Goal: Task Accomplishment & Management: Use online tool/utility

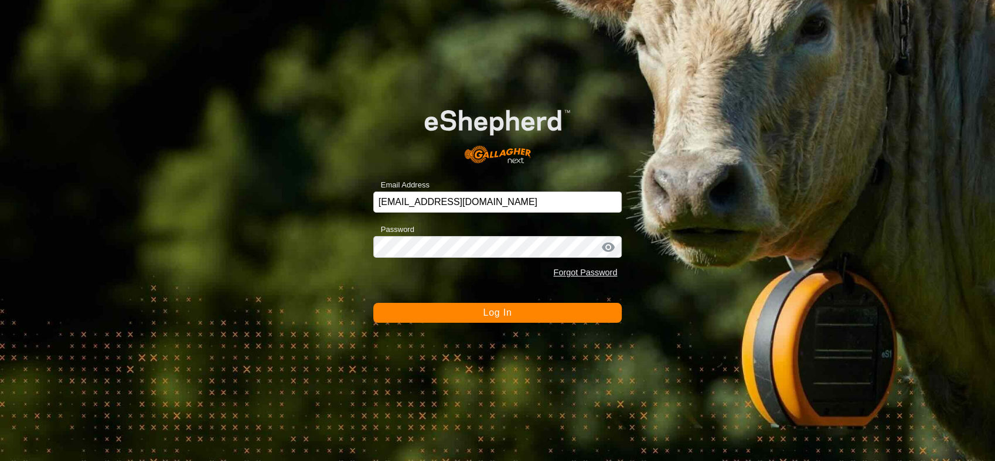
click at [497, 313] on span "Log In" at bounding box center [497, 312] width 29 height 10
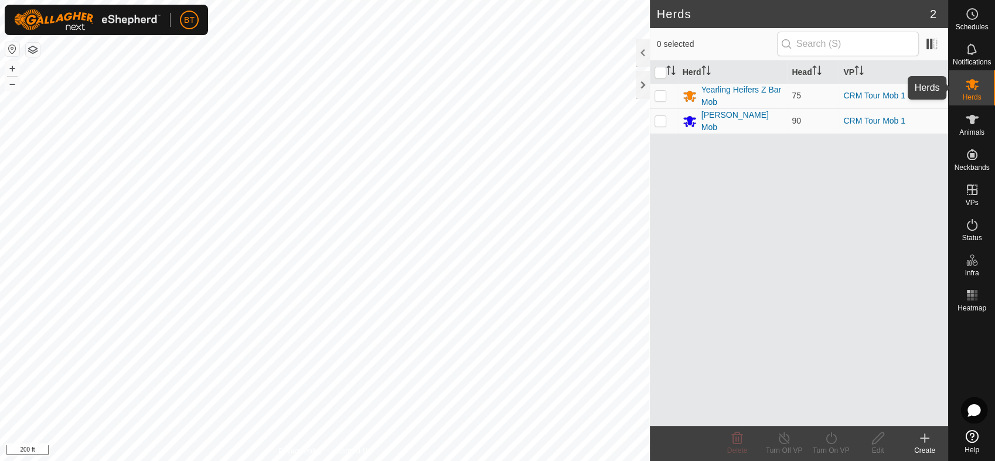
click at [975, 87] on icon at bounding box center [971, 84] width 13 height 11
click at [975, 85] on icon at bounding box center [972, 84] width 14 height 14
click at [661, 95] on p-checkbox at bounding box center [660, 95] width 12 height 9
checkbox input "true"
click at [660, 121] on p-checkbox at bounding box center [660, 120] width 12 height 9
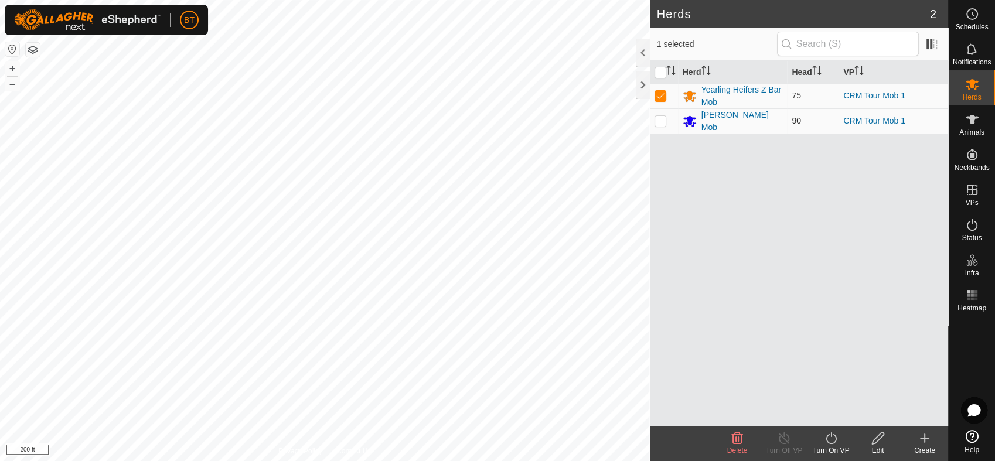
checkbox input "true"
click at [817, 289] on div "Herd Head VP Yearling Heifers Z Bar Mob 75 CRM Tour Mob 1 [PERSON_NAME] Mob 90 …" at bounding box center [799, 243] width 298 height 365
click at [733, 88] on div "Yearling Heifers Z Bar Mob" at bounding box center [741, 96] width 81 height 25
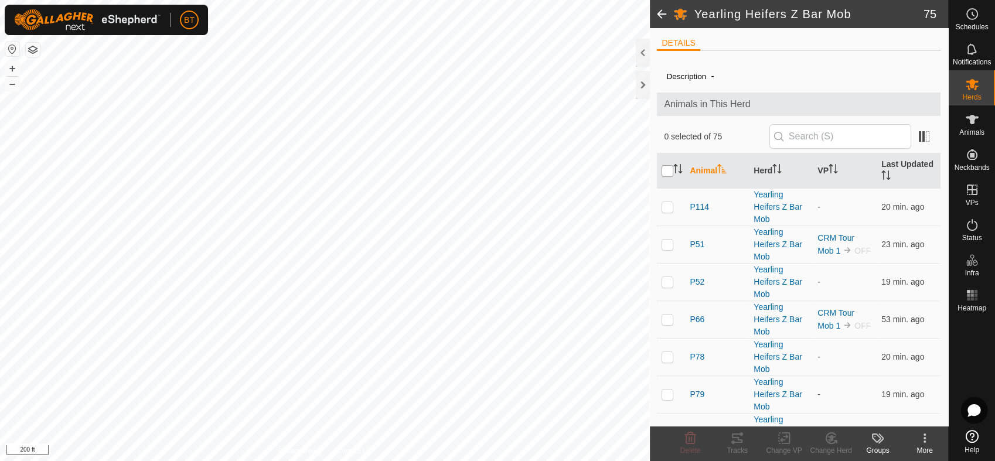
click at [664, 169] on input "checkbox" at bounding box center [667, 171] width 12 height 12
checkbox input "true"
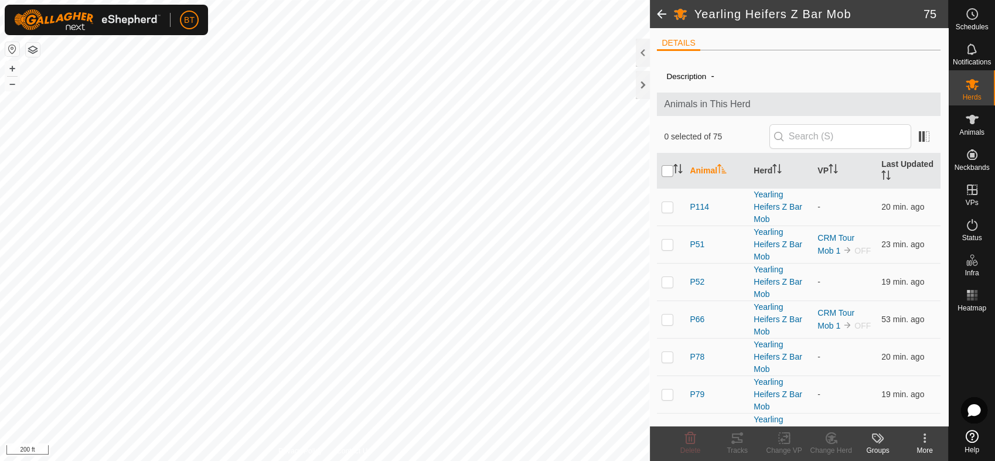
checkbox input "true"
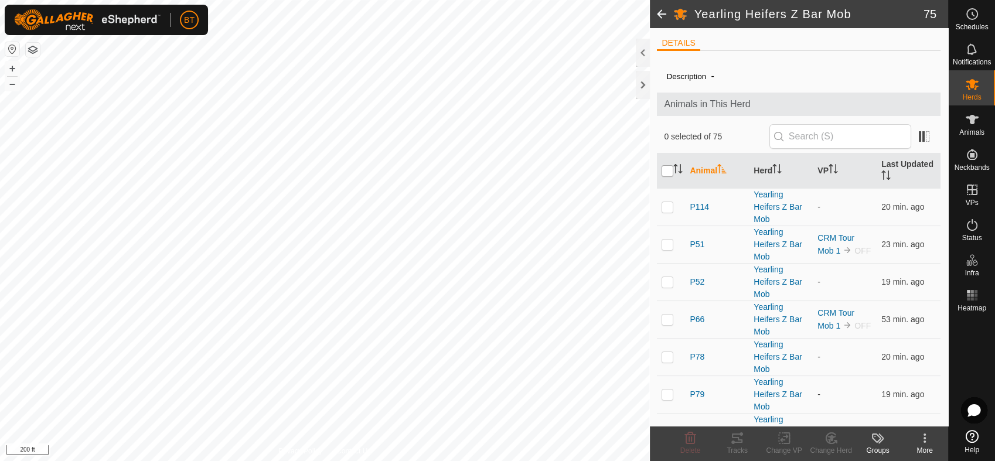
checkbox input "true"
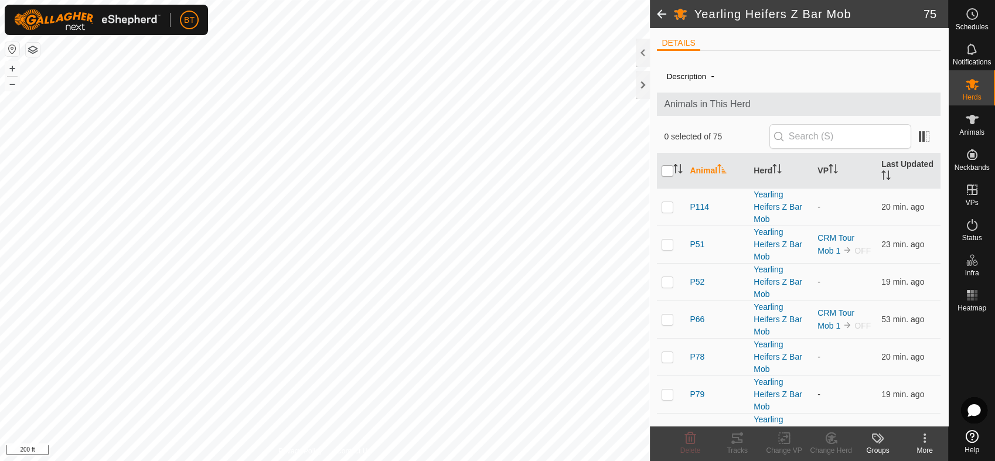
checkbox input "true"
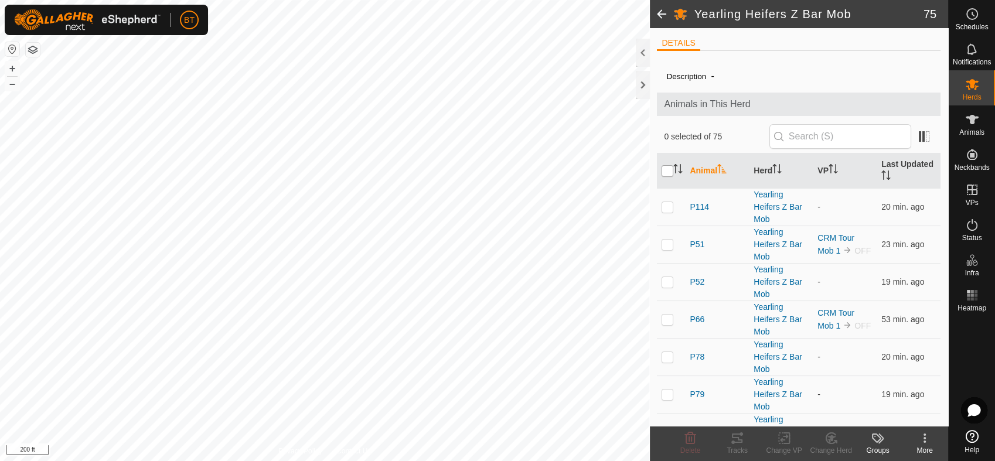
checkbox input "true"
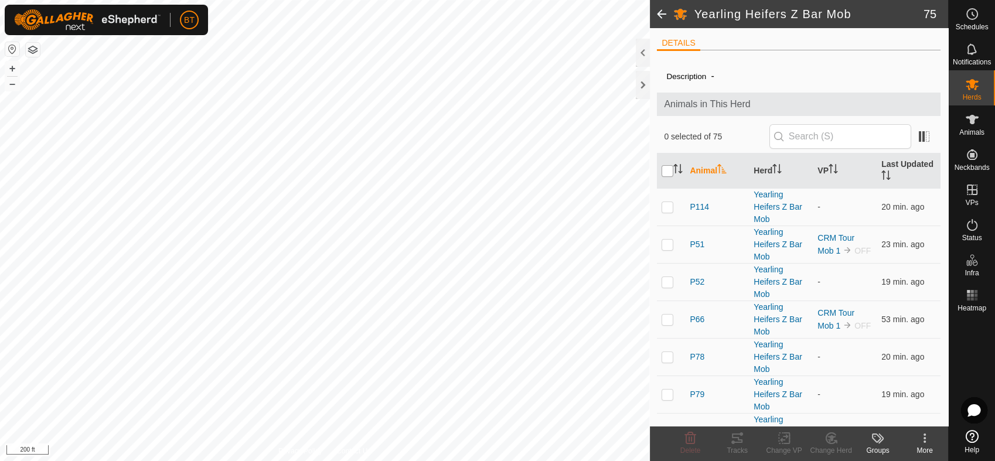
checkbox input "true"
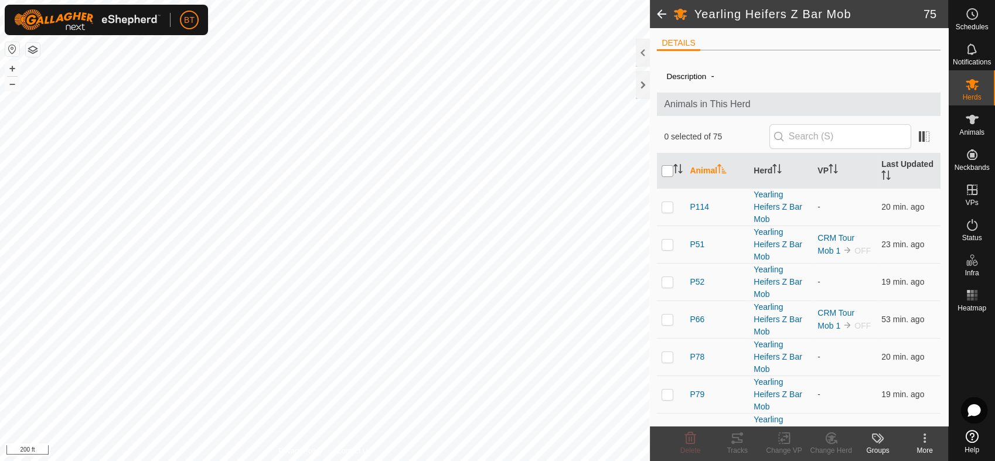
checkbox input "true"
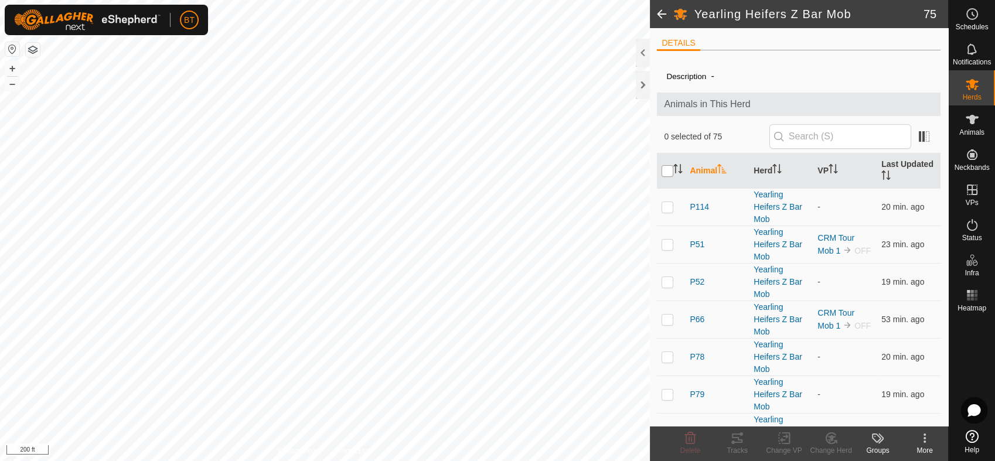
checkbox input "true"
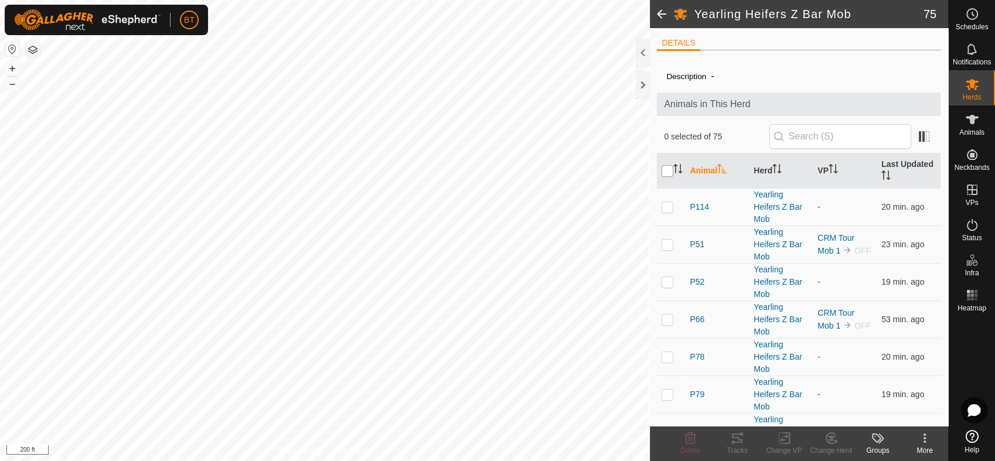
checkbox input "true"
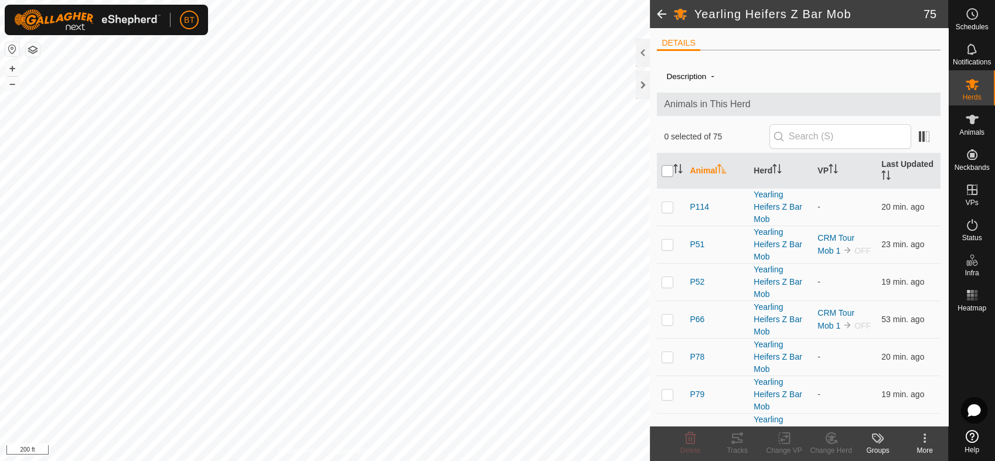
checkbox input "true"
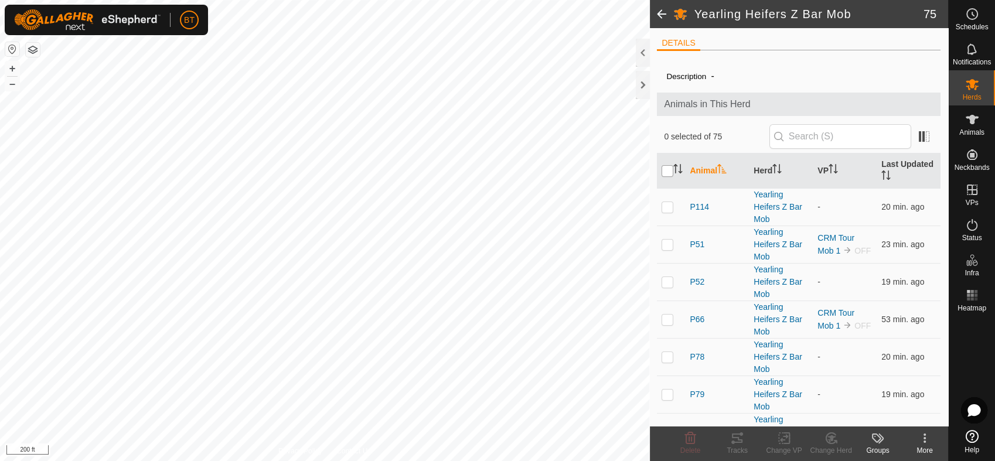
checkbox input "true"
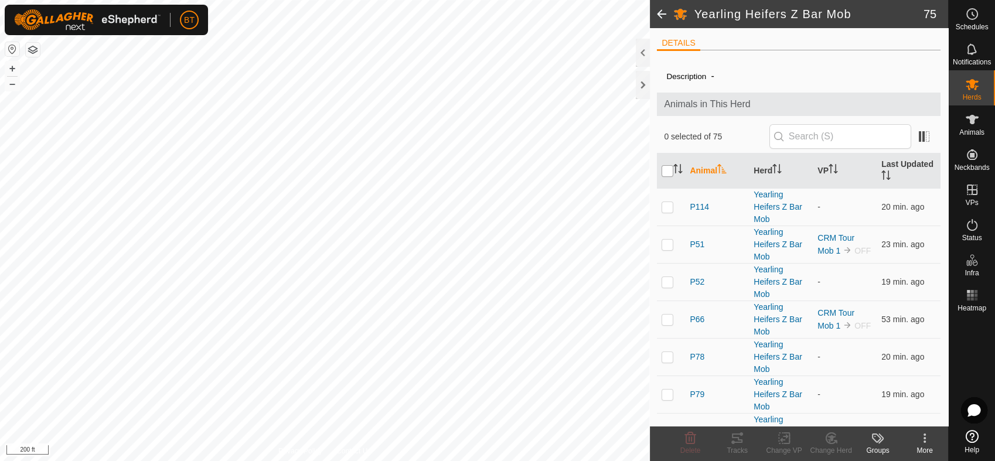
checkbox input "true"
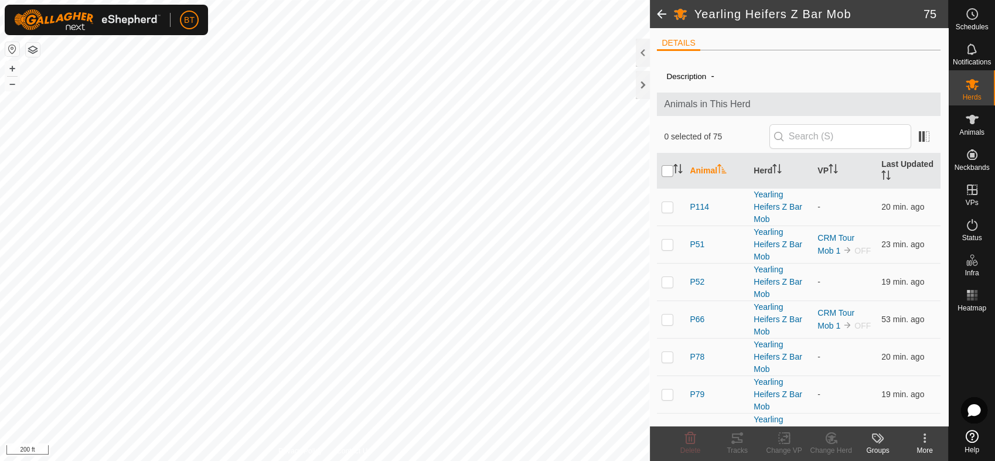
checkbox input "true"
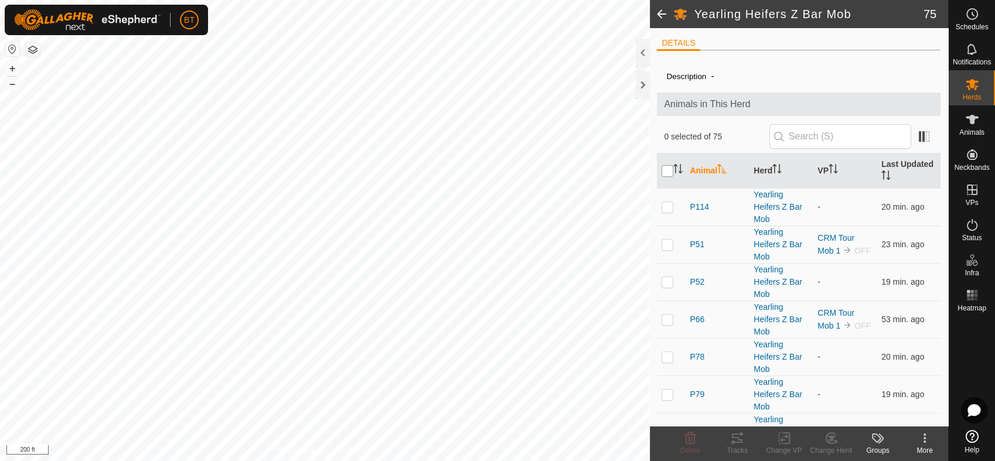
checkbox input "true"
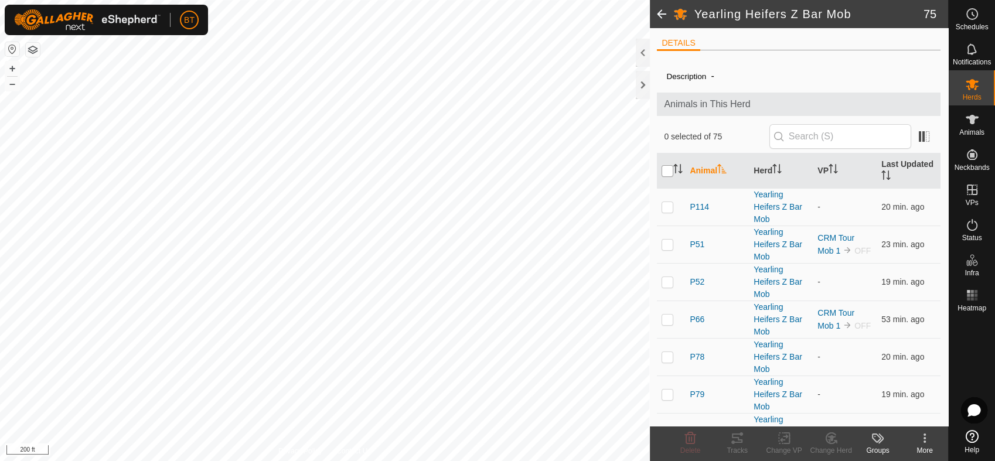
checkbox input "true"
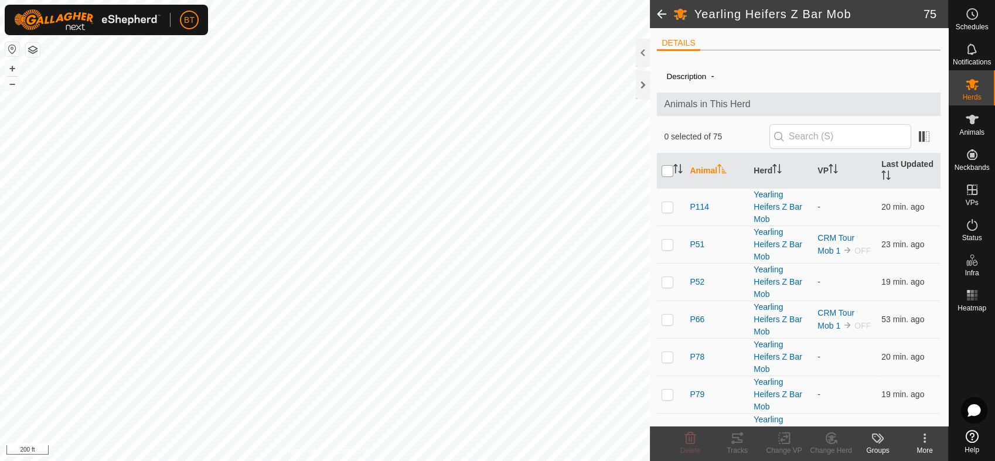
checkbox input "true"
click at [784, 444] on icon at bounding box center [784, 438] width 15 height 14
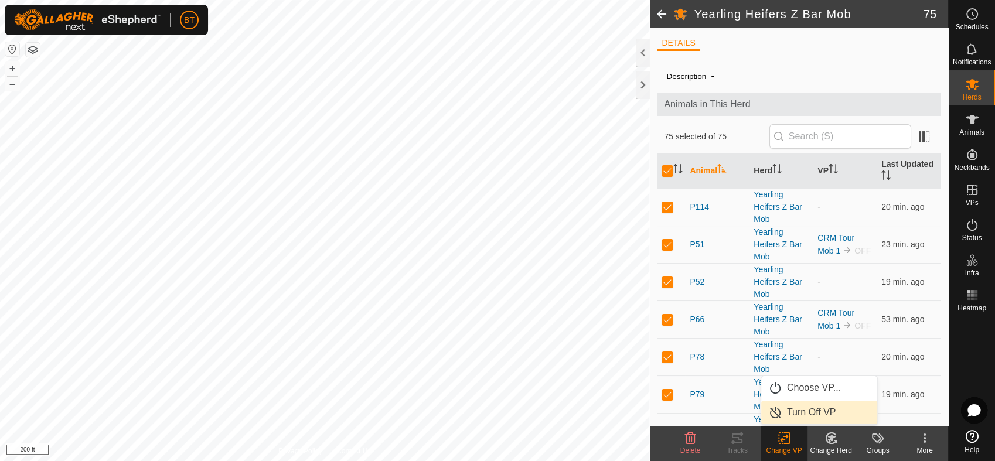
click at [798, 411] on link "Turn Off VP" at bounding box center [819, 412] width 116 height 23
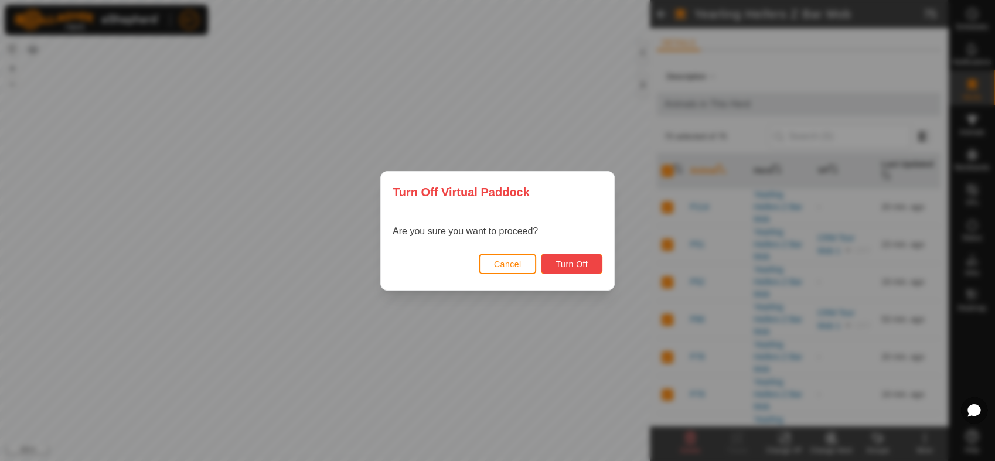
click at [567, 264] on span "Turn Off" at bounding box center [571, 263] width 32 height 9
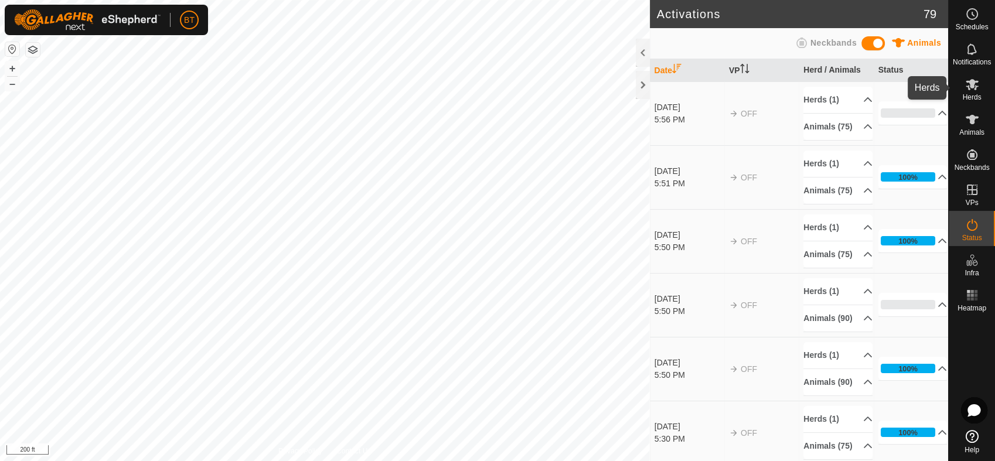
click at [971, 90] on icon at bounding box center [972, 84] width 14 height 14
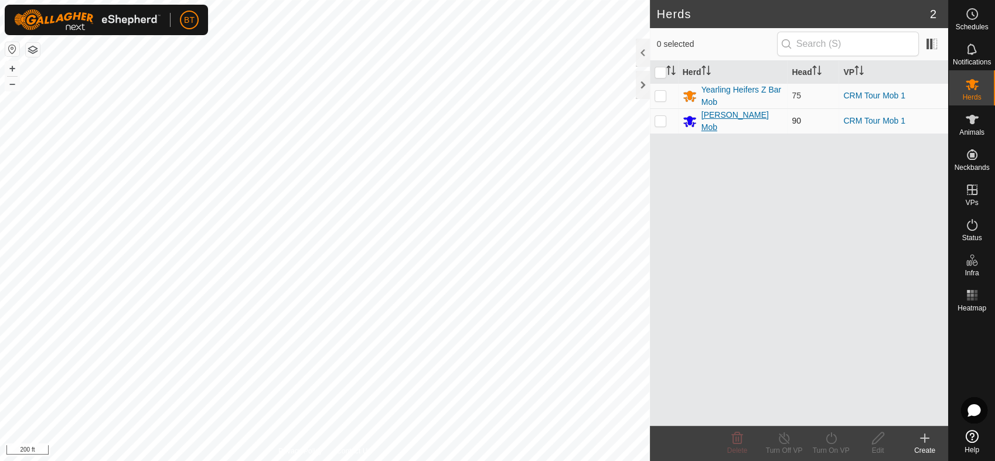
click at [712, 119] on div "[PERSON_NAME] Mob" at bounding box center [741, 121] width 81 height 25
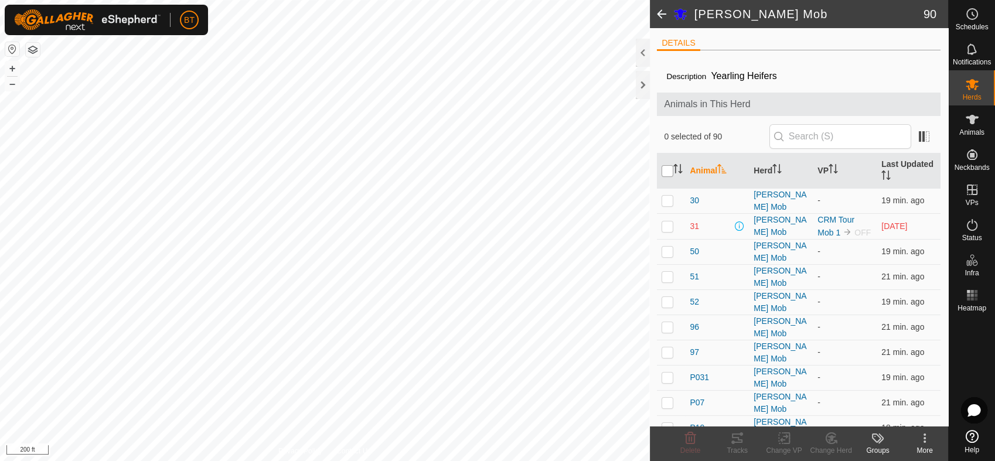
click at [666, 169] on input "checkbox" at bounding box center [667, 171] width 12 height 12
checkbox input "true"
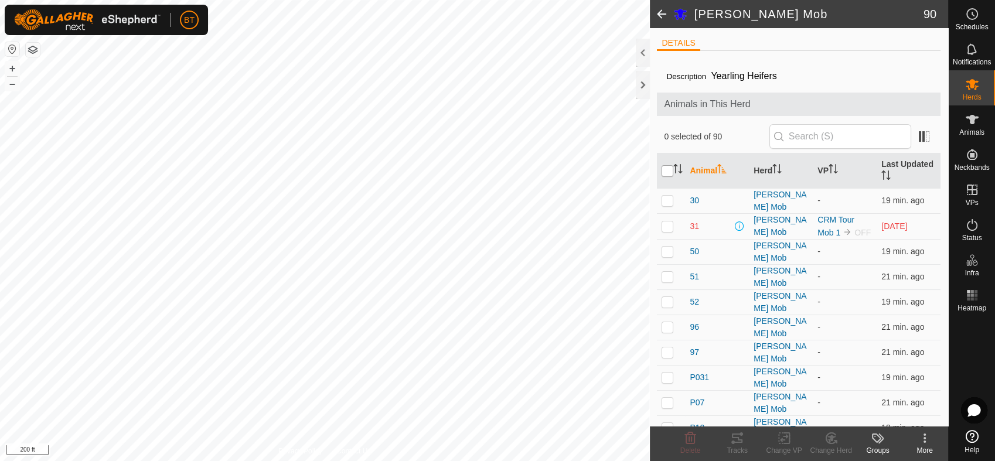
checkbox input "true"
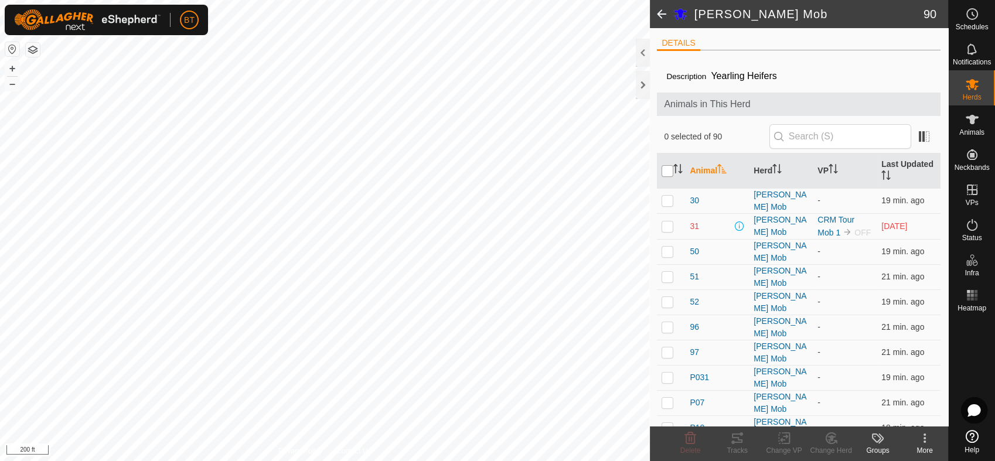
checkbox input "true"
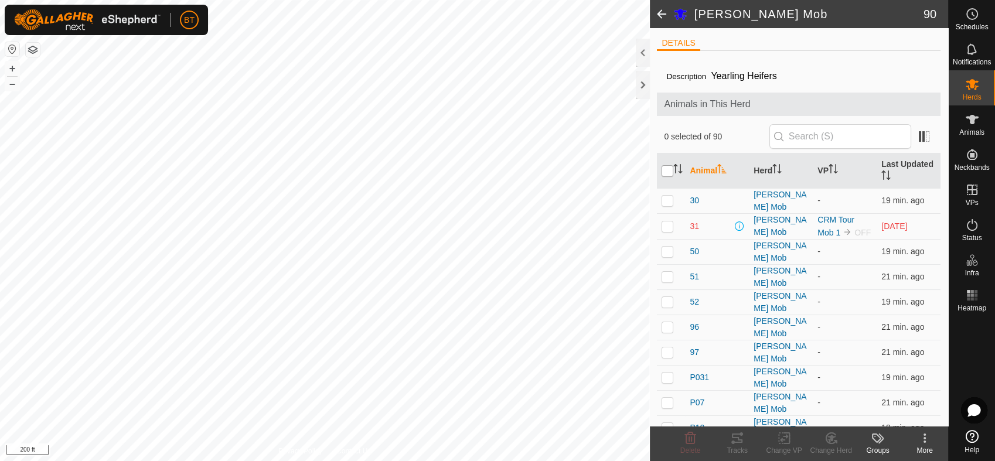
checkbox input "true"
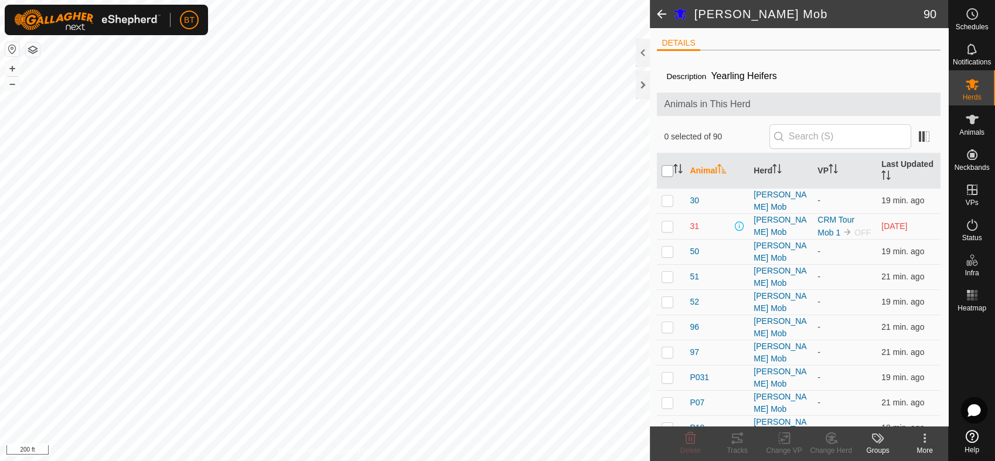
checkbox input "true"
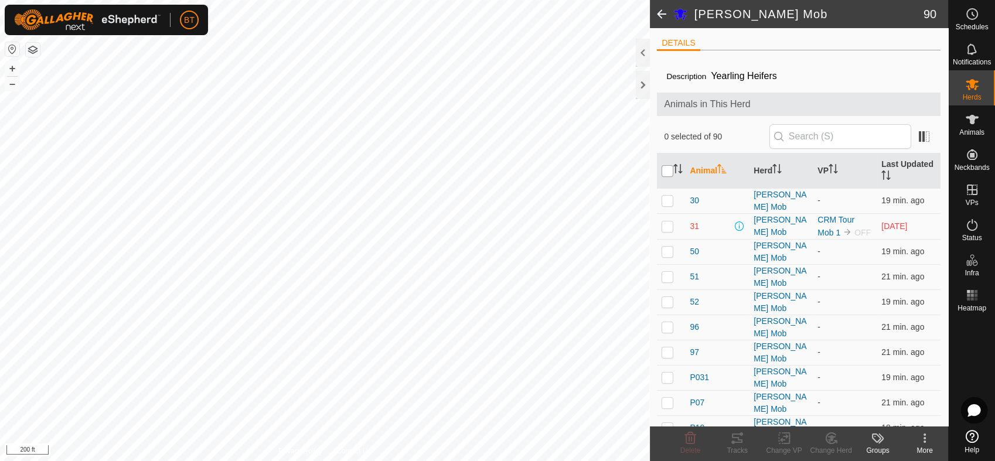
checkbox input "true"
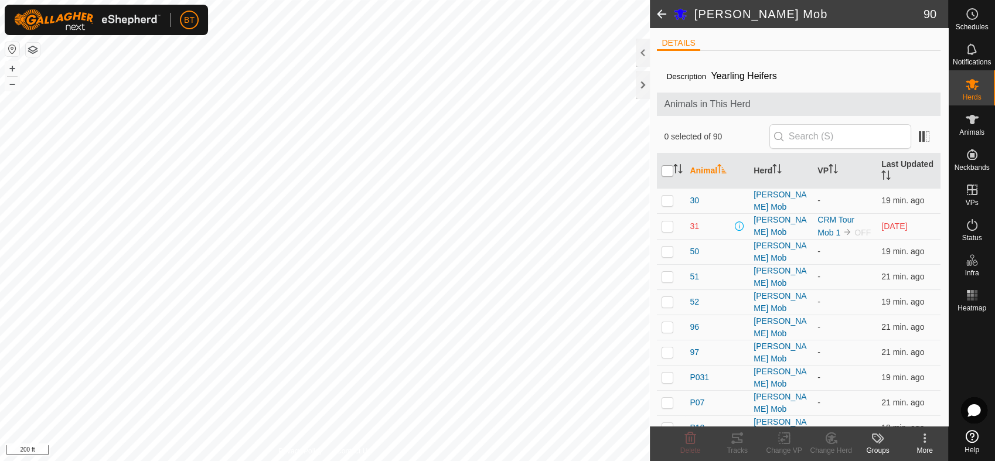
checkbox input "true"
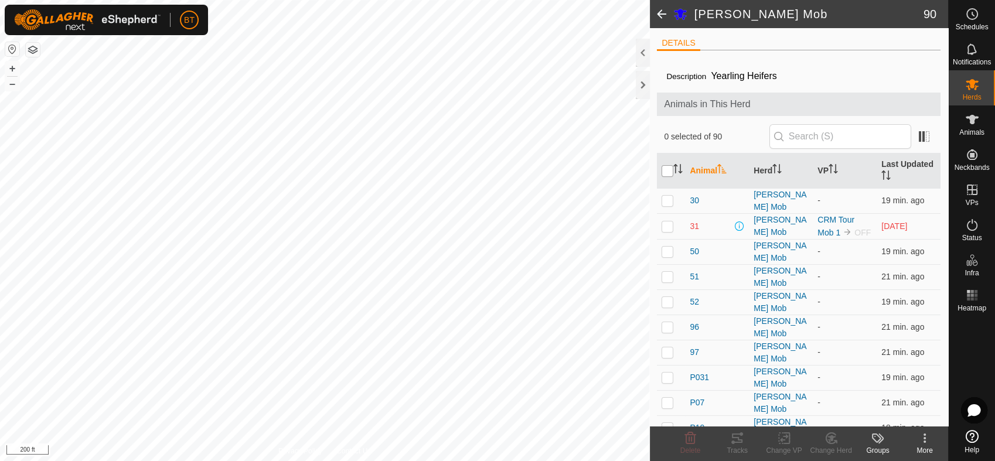
checkbox input "true"
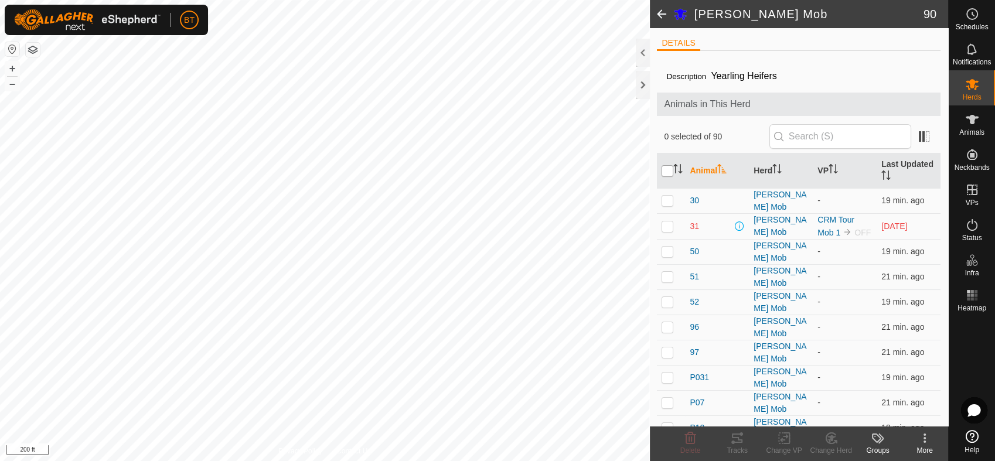
checkbox input "true"
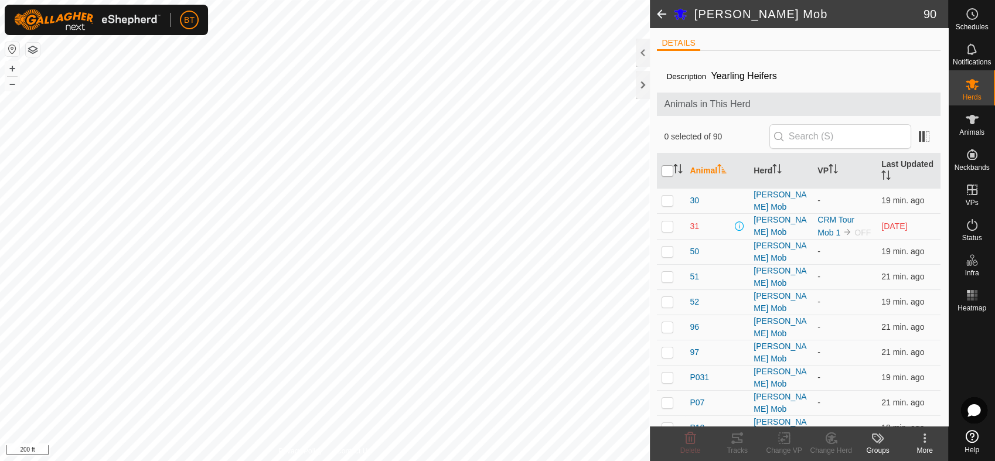
checkbox input "true"
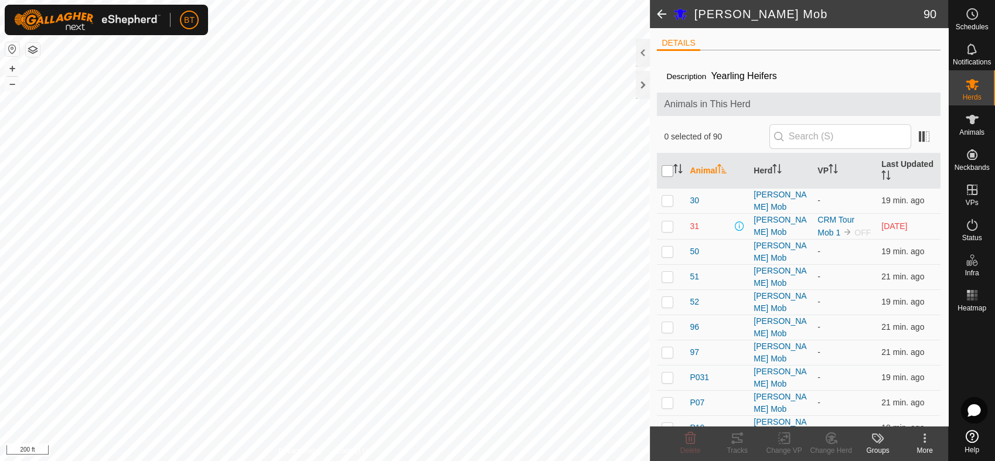
checkbox input "true"
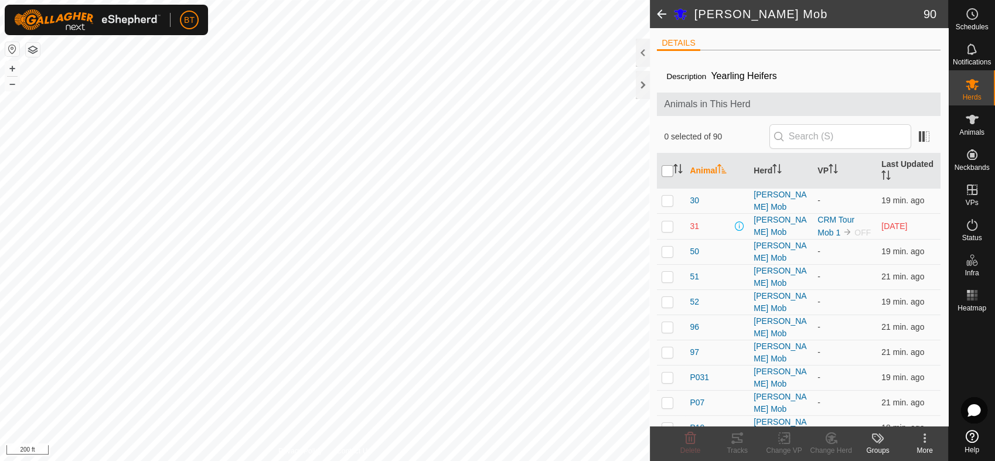
checkbox input "true"
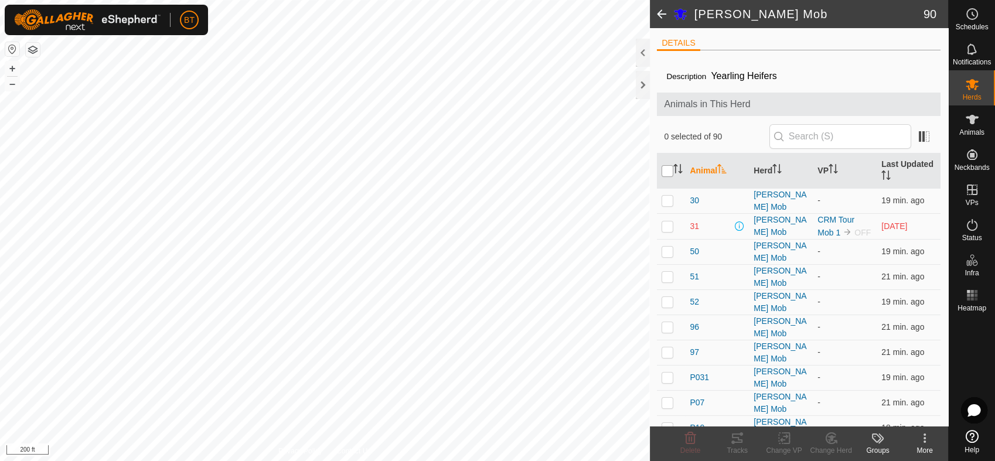
checkbox input "true"
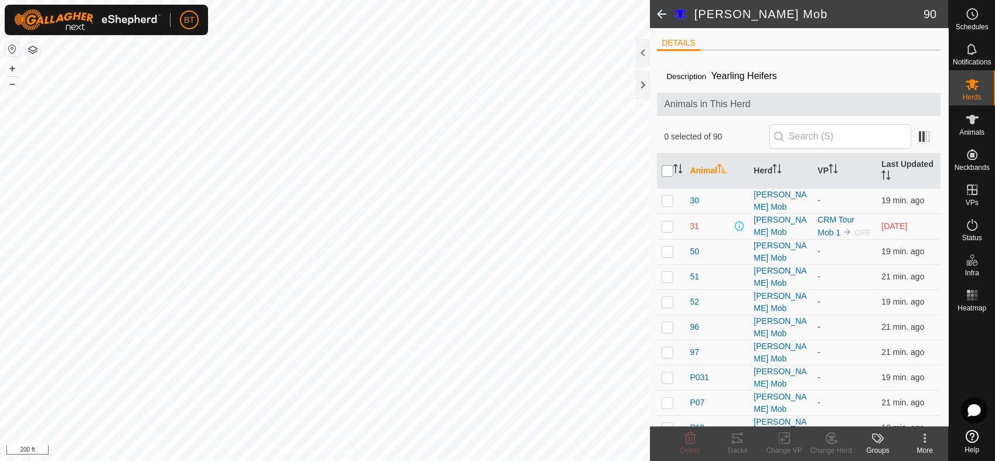
checkbox input "true"
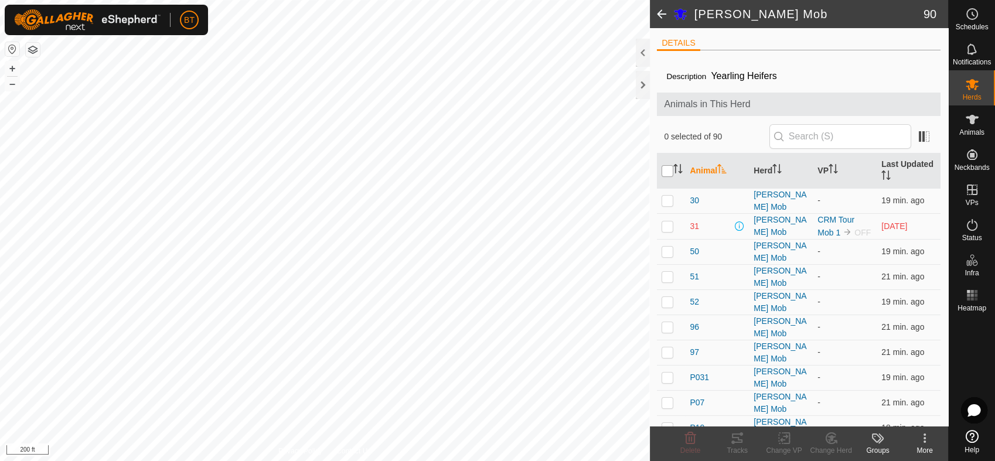
checkbox input "true"
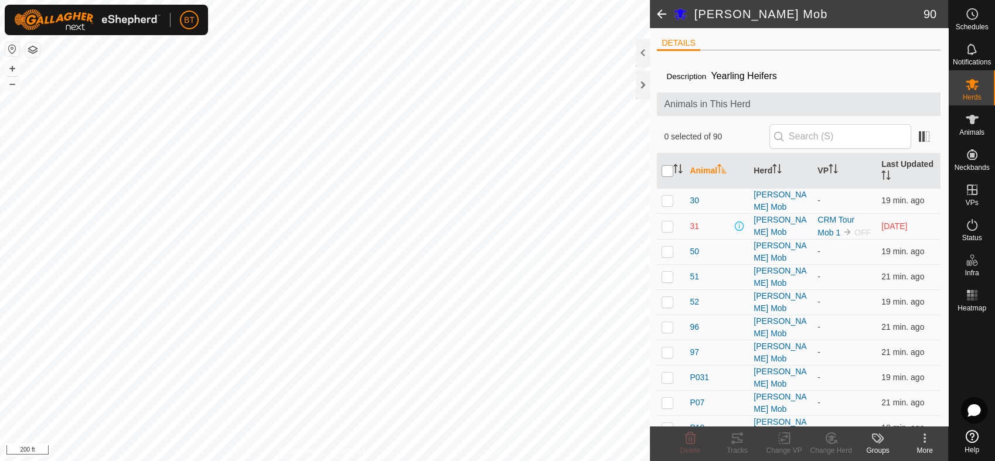
checkbox input "true"
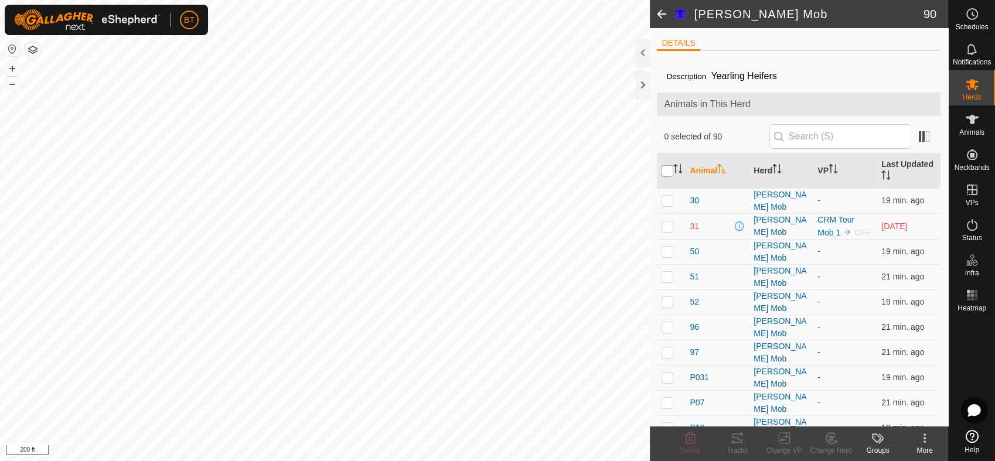
checkbox input "true"
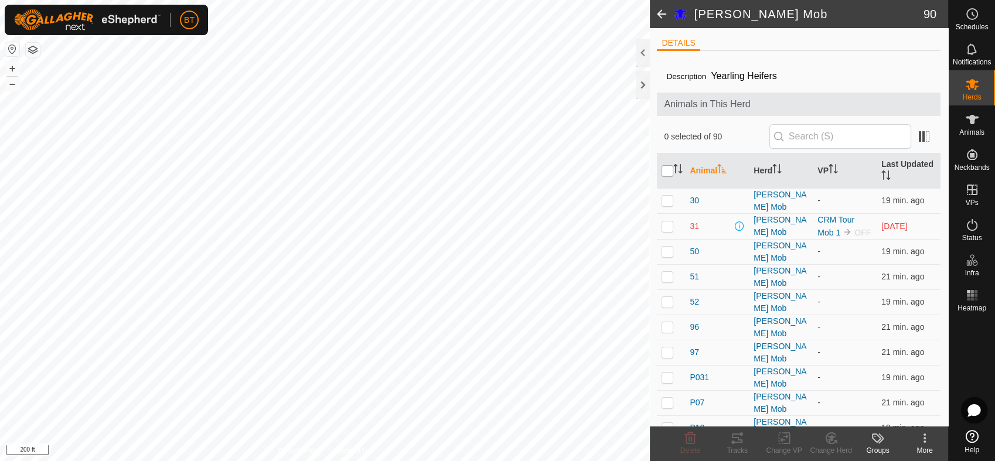
checkbox input "true"
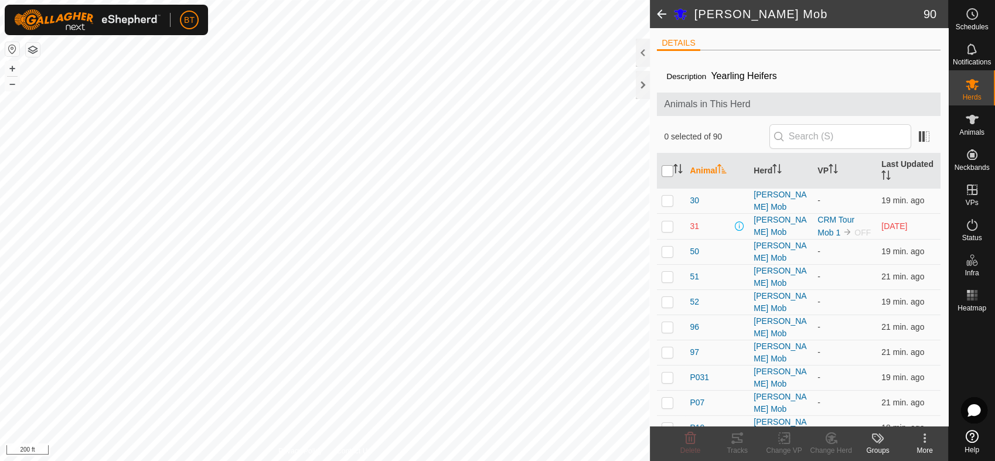
checkbox input "true"
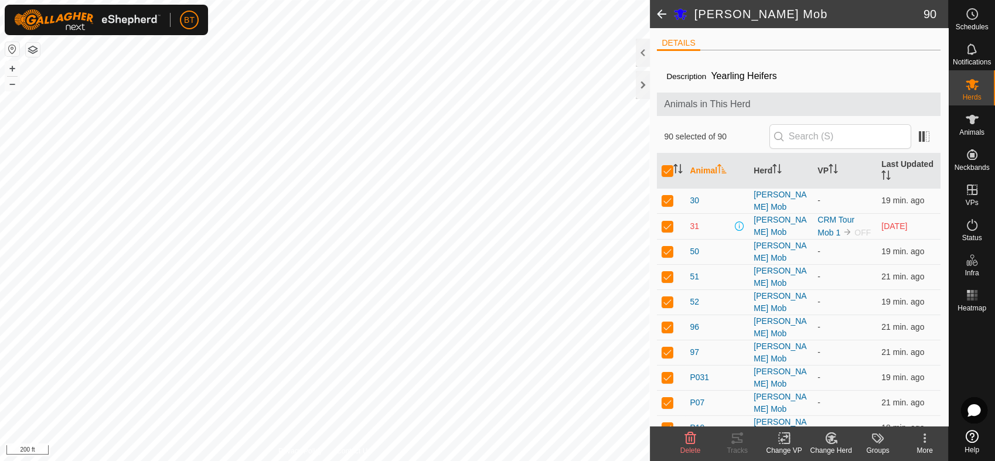
click at [788, 448] on div "Change VP" at bounding box center [783, 450] width 47 height 11
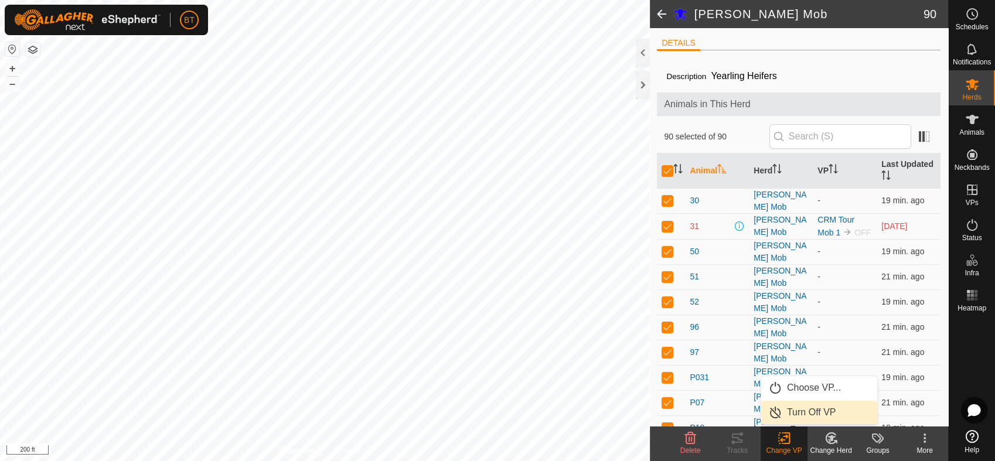
click at [805, 409] on link "Turn Off VP" at bounding box center [819, 412] width 116 height 23
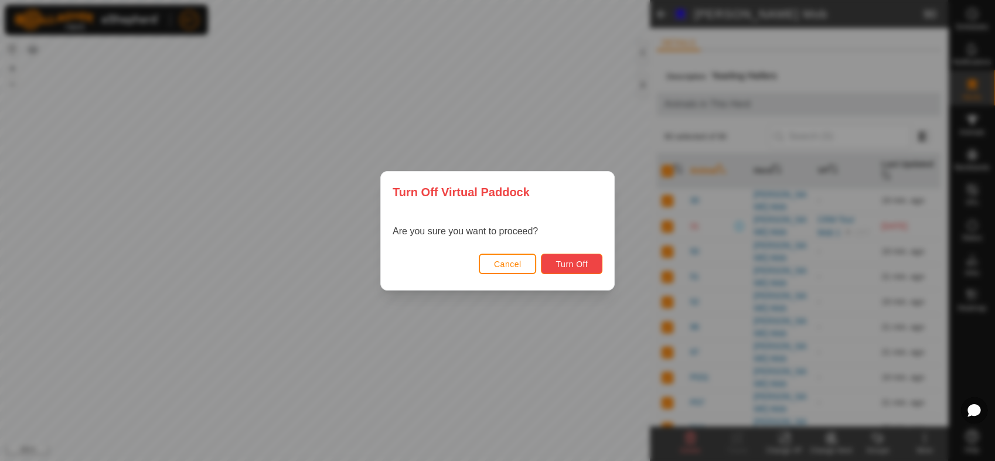
click at [578, 262] on span "Turn Off" at bounding box center [571, 263] width 32 height 9
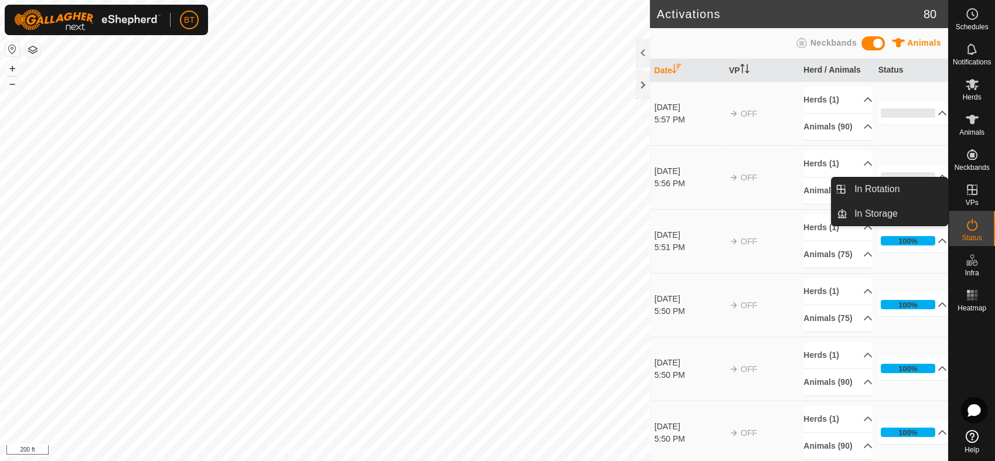
click at [969, 197] on es-virtualpaddocks-svg-icon at bounding box center [971, 189] width 21 height 19
click at [974, 195] on icon at bounding box center [972, 190] width 14 height 14
click at [970, 194] on icon at bounding box center [971, 189] width 11 height 11
click at [904, 186] on link "In Rotation" at bounding box center [897, 188] width 100 height 23
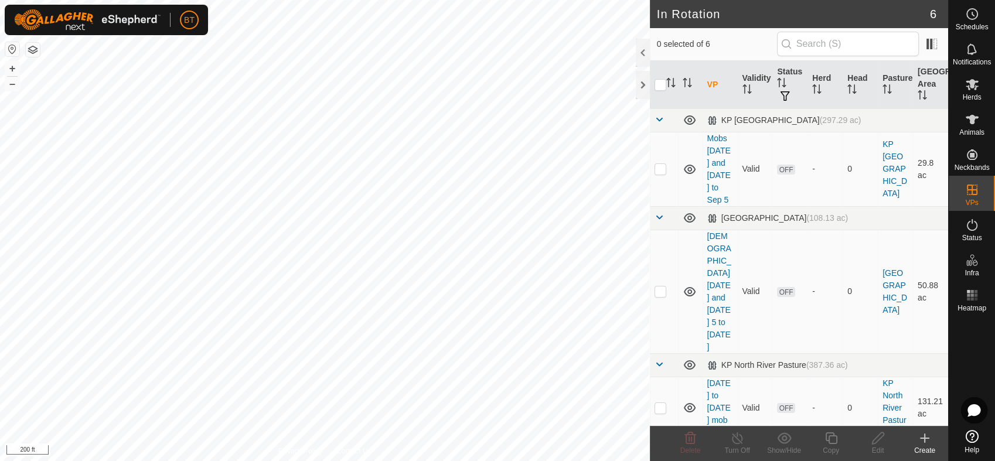
click at [923, 446] on div "Create" at bounding box center [924, 450] width 47 height 11
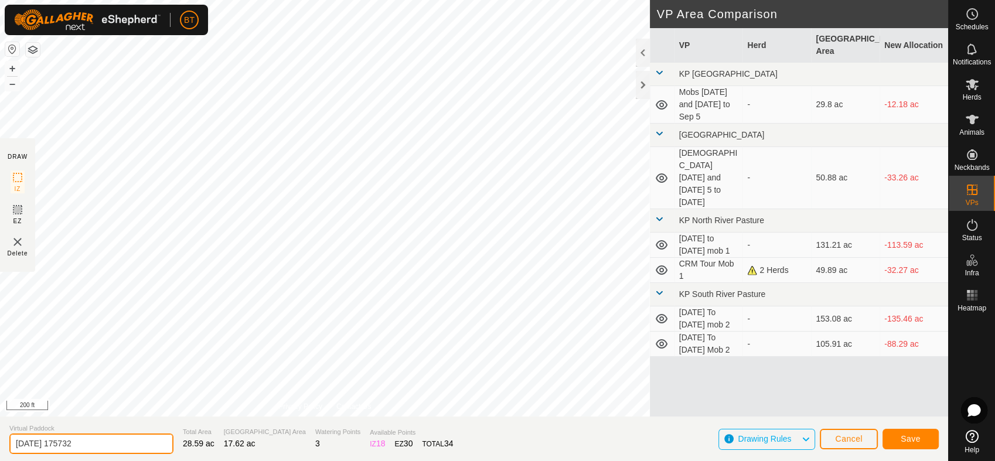
click at [111, 440] on input "[DATE] 175732" at bounding box center [91, 443] width 164 height 20
type input "2"
type input "Mobs 1and2 Farm Ground 1"
click at [909, 438] on span "Save" at bounding box center [910, 438] width 20 height 9
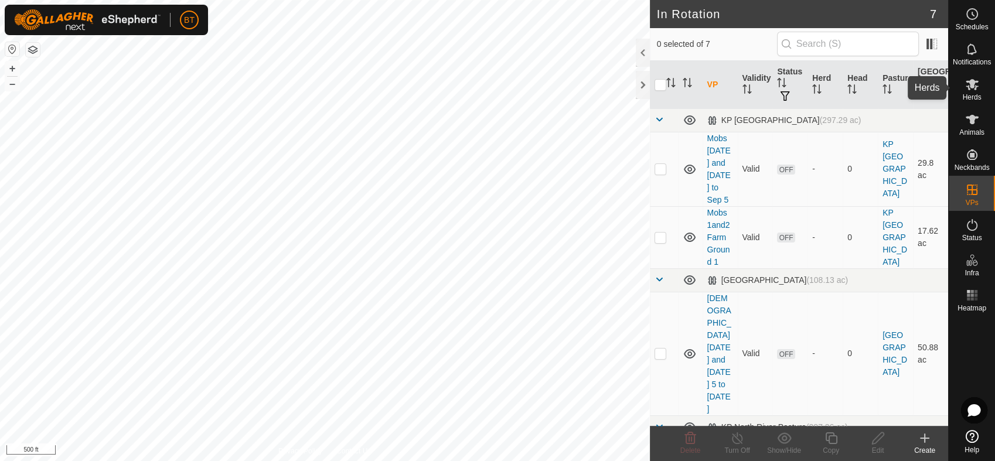
click at [975, 97] on span "Herds" at bounding box center [971, 97] width 19 height 7
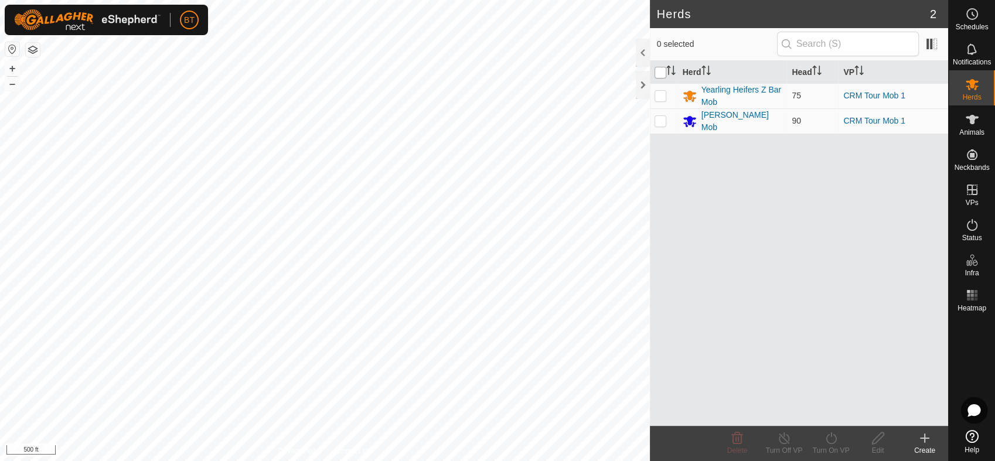
click at [657, 73] on input "checkbox" at bounding box center [660, 73] width 12 height 12
checkbox input "true"
click at [896, 324] on div "Herds 2 2 selected Herd Head VP Yearling Heifers Z Bar Mob 75 CRM Tour Mob 1 [P…" at bounding box center [474, 230] width 948 height 461
